Goal: Check status: Check status

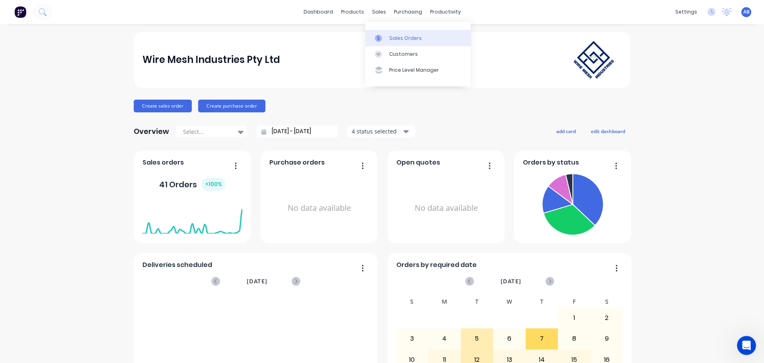
click at [393, 34] on link "Sales Orders" at bounding box center [417, 38] width 105 height 16
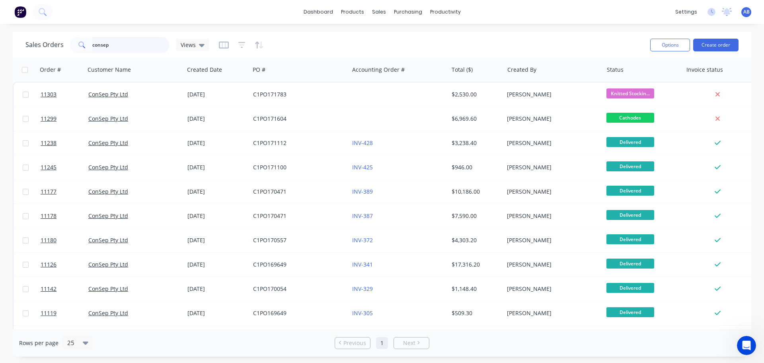
click at [117, 45] on input "consep" at bounding box center [131, 45] width 78 height 16
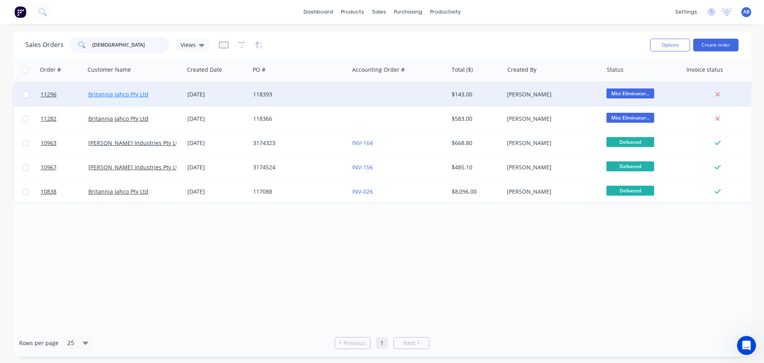
type input "[DEMOGRAPHIC_DATA]"
click at [116, 92] on link "Britannia Jahco Pty Ltd" at bounding box center [118, 94] width 60 height 8
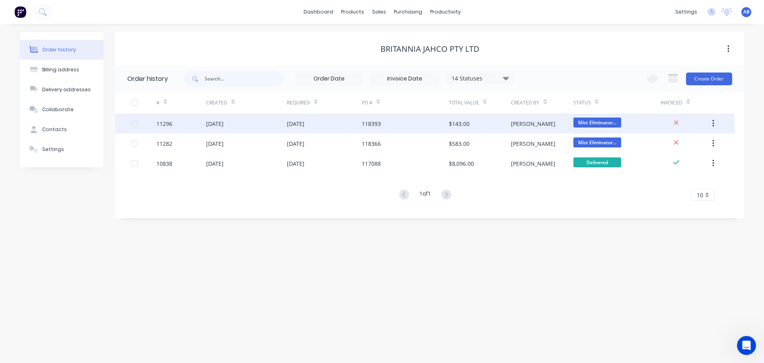
click at [426, 128] on div "118393" at bounding box center [405, 123] width 87 height 20
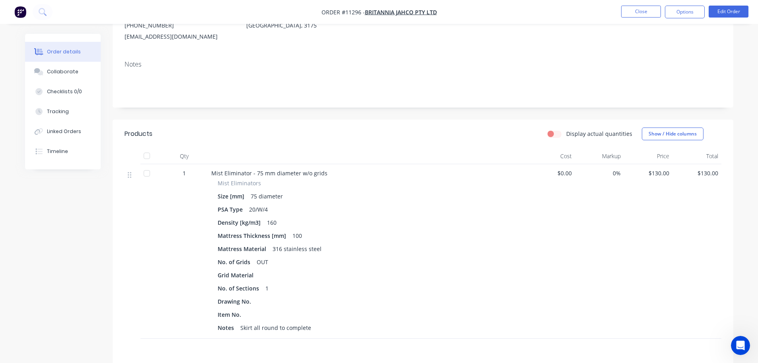
scroll to position [159, 0]
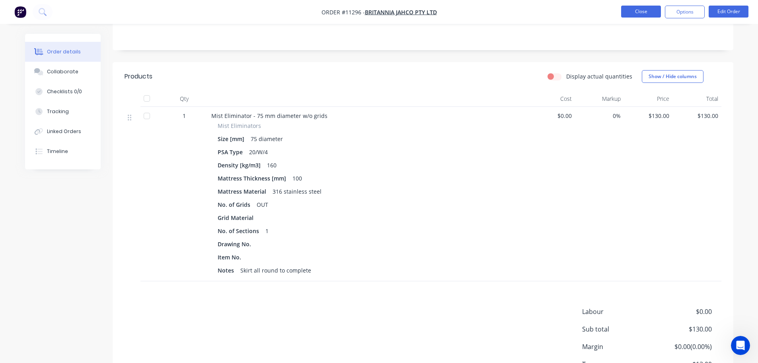
click at [640, 11] on button "Close" at bounding box center [641, 12] width 40 height 12
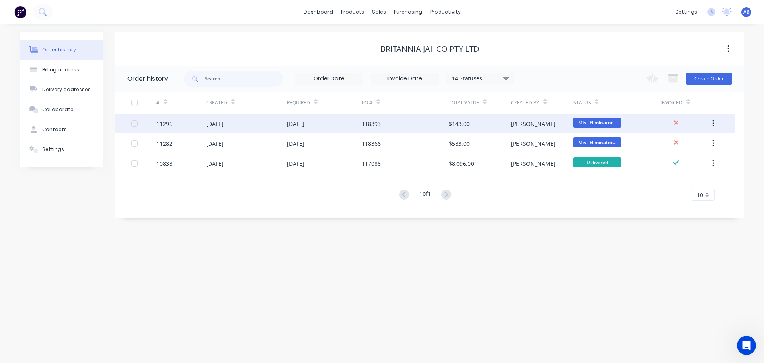
click at [400, 121] on div "118393" at bounding box center [405, 123] width 87 height 20
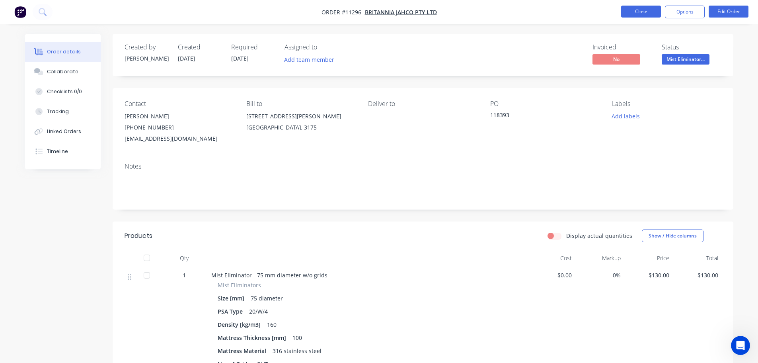
click at [642, 11] on button "Close" at bounding box center [641, 12] width 40 height 12
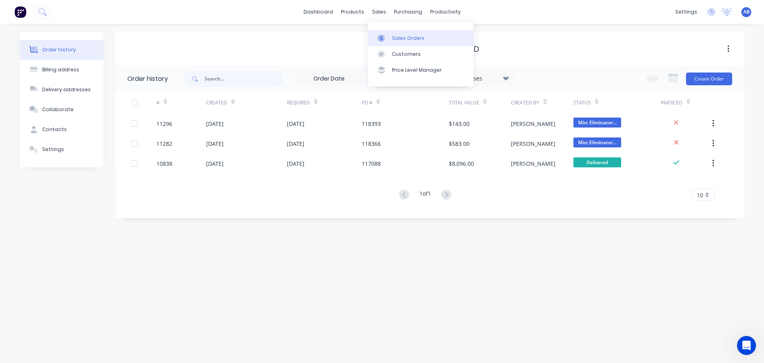
click at [391, 38] on link "Sales Orders" at bounding box center [420, 38] width 105 height 16
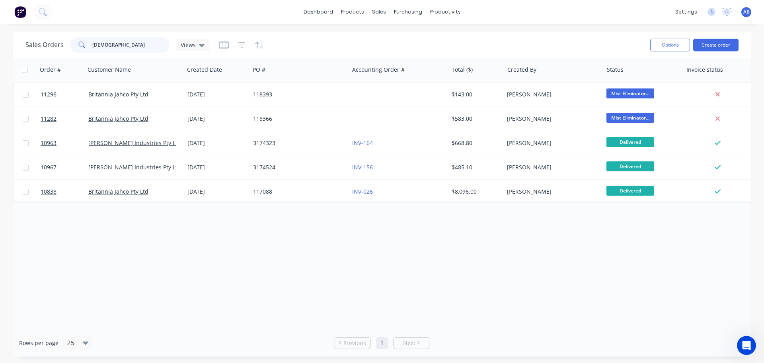
click at [122, 48] on input "[DEMOGRAPHIC_DATA]" at bounding box center [131, 45] width 78 height 16
